Goal: Task Accomplishment & Management: Use online tool/utility

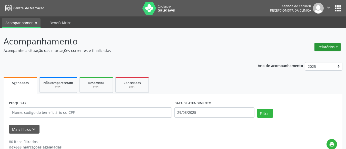
click at [327, 46] on button "Relatórios" at bounding box center [327, 47] width 26 height 9
click at [300, 57] on link "Agendamentos" at bounding box center [312, 57] width 55 height 7
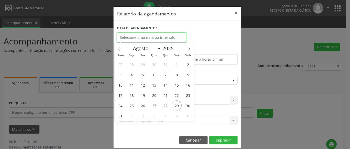
click at [139, 36] on input "text" at bounding box center [151, 37] width 69 height 10
click at [189, 49] on icon at bounding box center [189, 49] width 4 height 4
select select "8"
click at [132, 63] on span "1" at bounding box center [132, 64] width 10 height 10
type input "[DATE]"
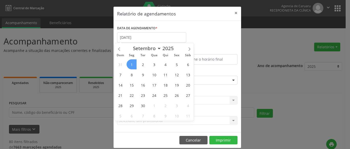
click at [132, 63] on span "1" at bounding box center [132, 64] width 10 height 10
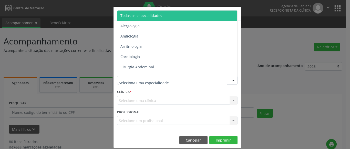
click at [146, 13] on span "Todas as especialidades" at bounding box center [141, 15] width 42 height 5
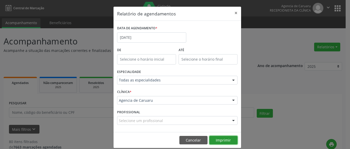
click at [220, 139] on button "Imprimir" at bounding box center [223, 139] width 28 height 9
click at [232, 12] on button "×" at bounding box center [236, 13] width 10 height 13
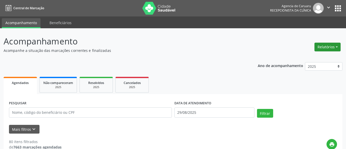
click at [326, 47] on button "Relatórios" at bounding box center [327, 47] width 26 height 9
click at [297, 57] on link "Agendamentos" at bounding box center [312, 57] width 55 height 7
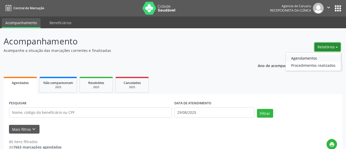
select select "7"
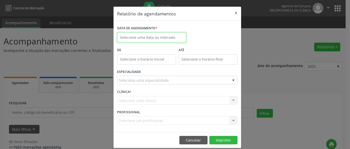
click at [134, 35] on input "text" at bounding box center [151, 37] width 69 height 10
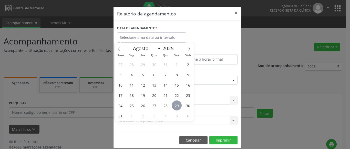
click at [179, 102] on span "29" at bounding box center [177, 105] width 10 height 10
type input "29/08/2025"
click at [179, 102] on span "29" at bounding box center [177, 105] width 10 height 10
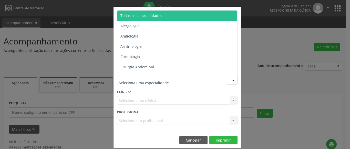
click at [145, 84] on div at bounding box center [177, 80] width 120 height 9
click at [158, 11] on span "Todas as especialidades" at bounding box center [177, 16] width 121 height 10
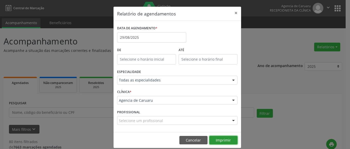
click at [224, 139] on button "Imprimir" at bounding box center [223, 139] width 28 height 9
click at [235, 11] on button "×" at bounding box center [236, 13] width 10 height 13
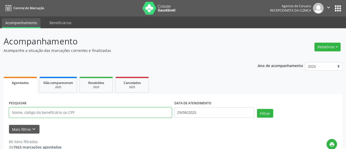
drag, startPoint x: 65, startPoint y: 110, endPoint x: 65, endPoint y: 106, distance: 4.1
click at [65, 110] on input "text" at bounding box center [90, 112] width 163 height 10
paste input "[PERSON_NAME]"
type input "[PERSON_NAME]"
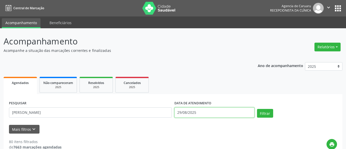
click at [206, 113] on input "29/08/2025" at bounding box center [214, 112] width 80 height 10
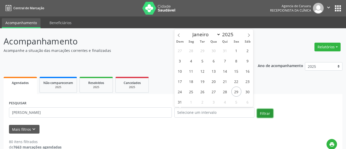
click at [264, 112] on button "Filtrar" at bounding box center [265, 113] width 16 height 9
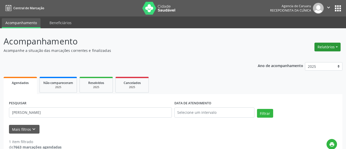
click at [329, 46] on button "Relatórios" at bounding box center [327, 47] width 26 height 9
click at [309, 58] on link "Agendamentos" at bounding box center [312, 57] width 55 height 7
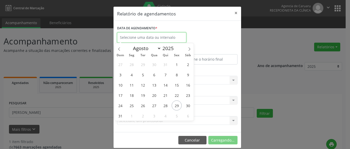
click at [156, 36] on input "text" at bounding box center [151, 37] width 69 height 10
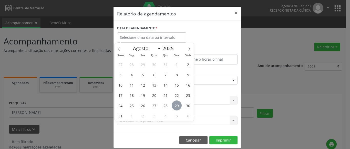
click at [180, 106] on span "29" at bounding box center [177, 105] width 10 height 10
type input "29/08/2025"
click at [180, 106] on span "29" at bounding box center [177, 105] width 10 height 10
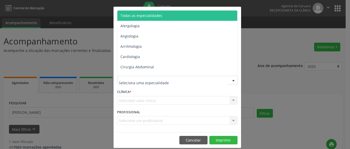
click at [141, 17] on span "Todas as especialidades" at bounding box center [141, 15] width 42 height 5
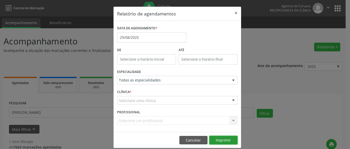
click at [220, 140] on button "Imprimir" at bounding box center [223, 139] width 28 height 9
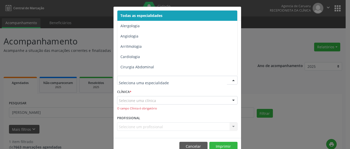
click at [153, 16] on span "Todas as especialidades" at bounding box center [141, 15] width 42 height 5
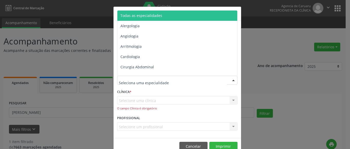
click at [160, 16] on span "Todas as especialidades" at bounding box center [177, 16] width 121 height 10
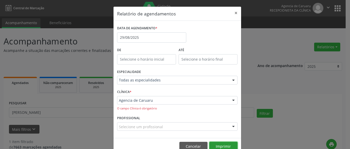
click at [223, 144] on button "Imprimir" at bounding box center [223, 145] width 28 height 9
